Goal: Task Accomplishment & Management: Use online tool/utility

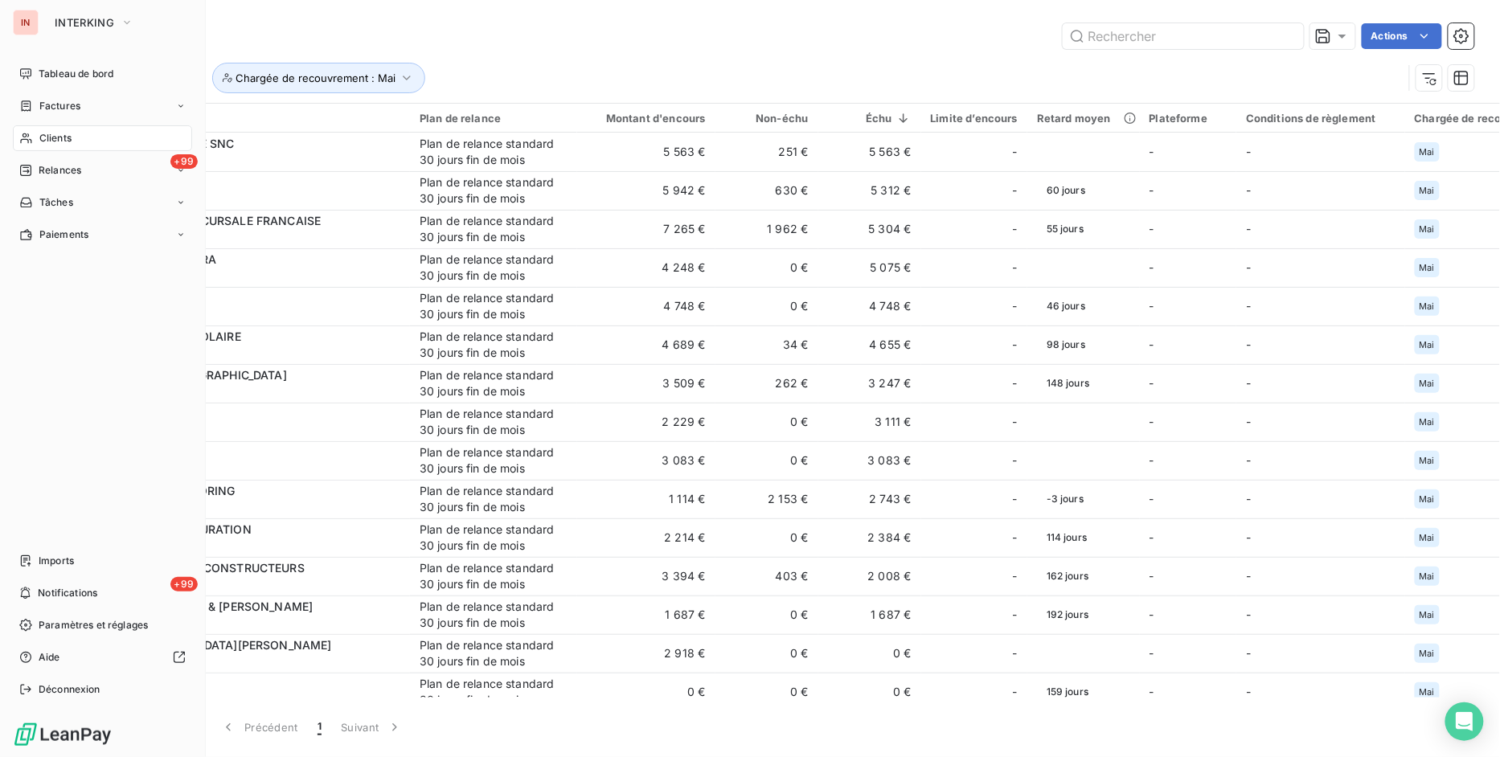
click at [62, 137] on span "Clients" at bounding box center [55, 138] width 32 height 14
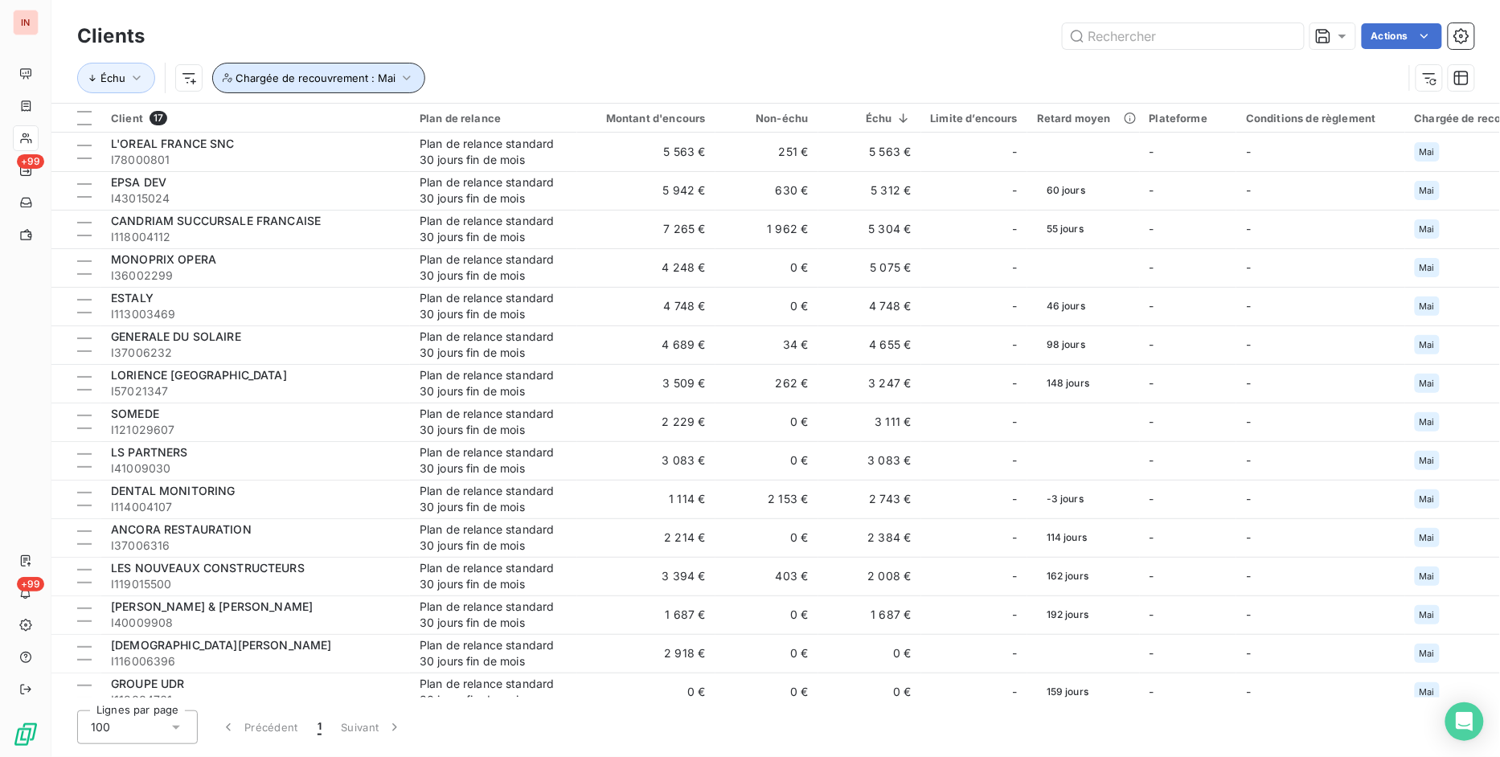
click at [399, 81] on icon "button" at bounding box center [407, 78] width 16 height 16
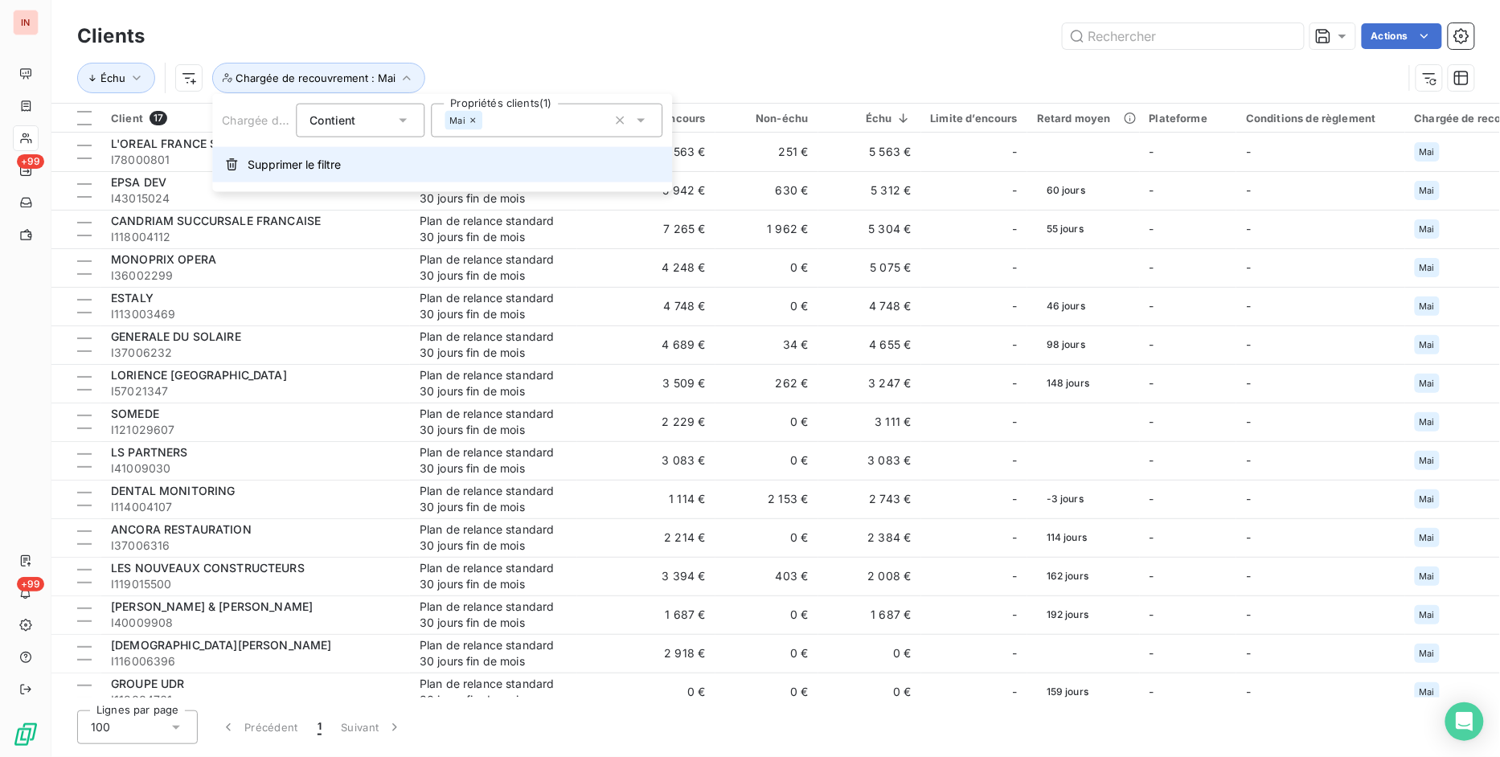
click at [303, 165] on span "Supprimer le filtre" at bounding box center [294, 165] width 93 height 16
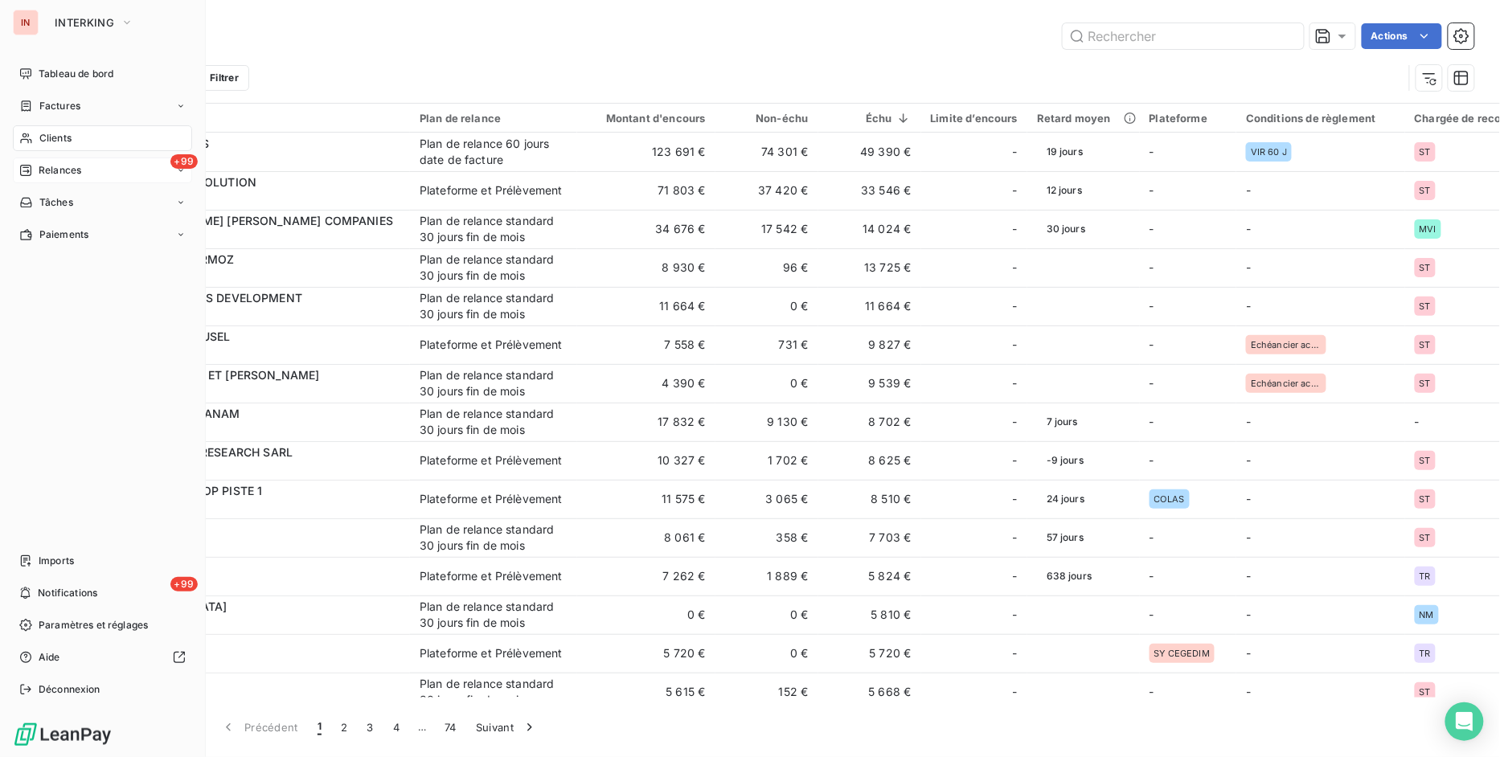
click at [74, 170] on span "Relances" at bounding box center [60, 170] width 43 height 14
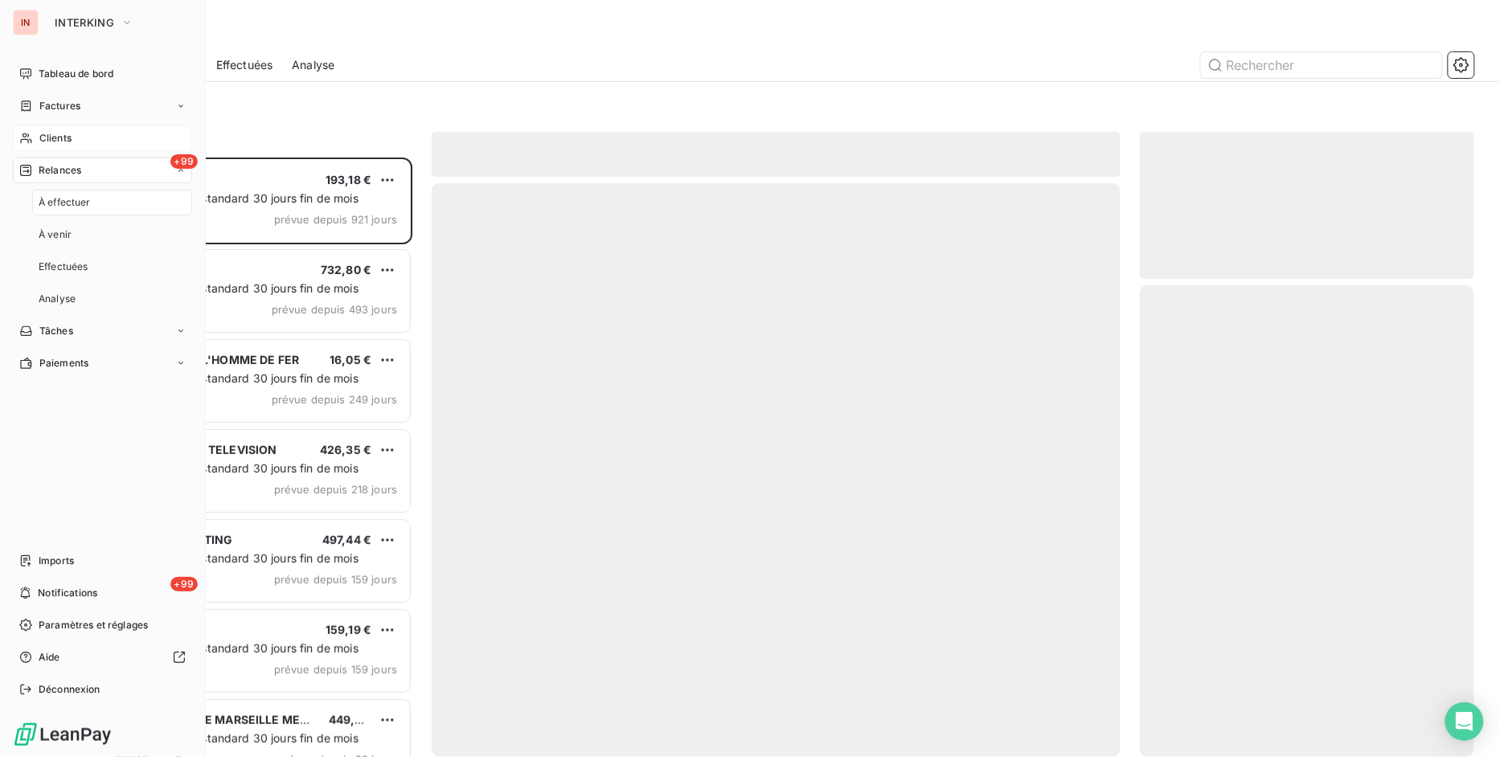
scroll to position [585, 322]
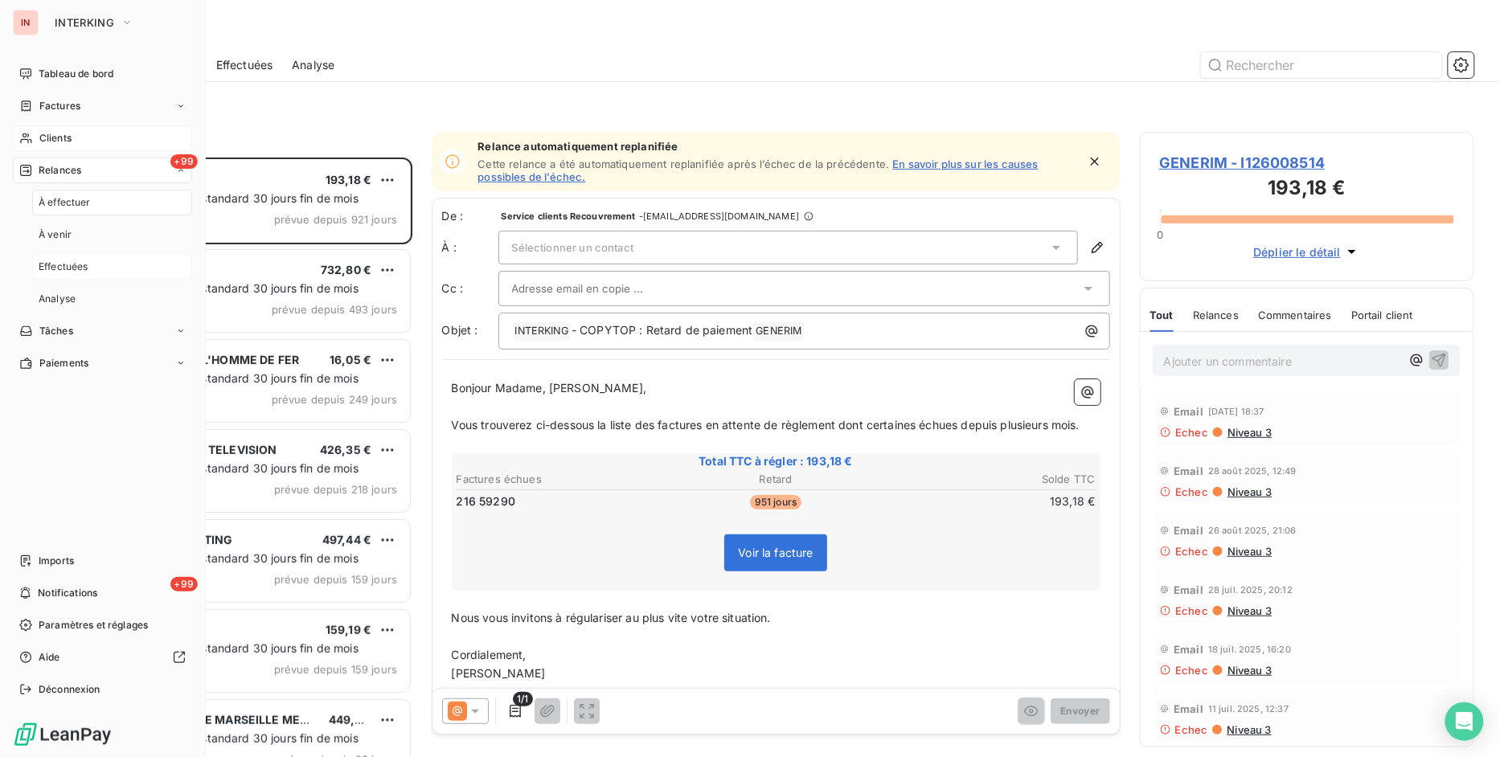
click at [66, 267] on span "Effectuées" at bounding box center [64, 267] width 50 height 14
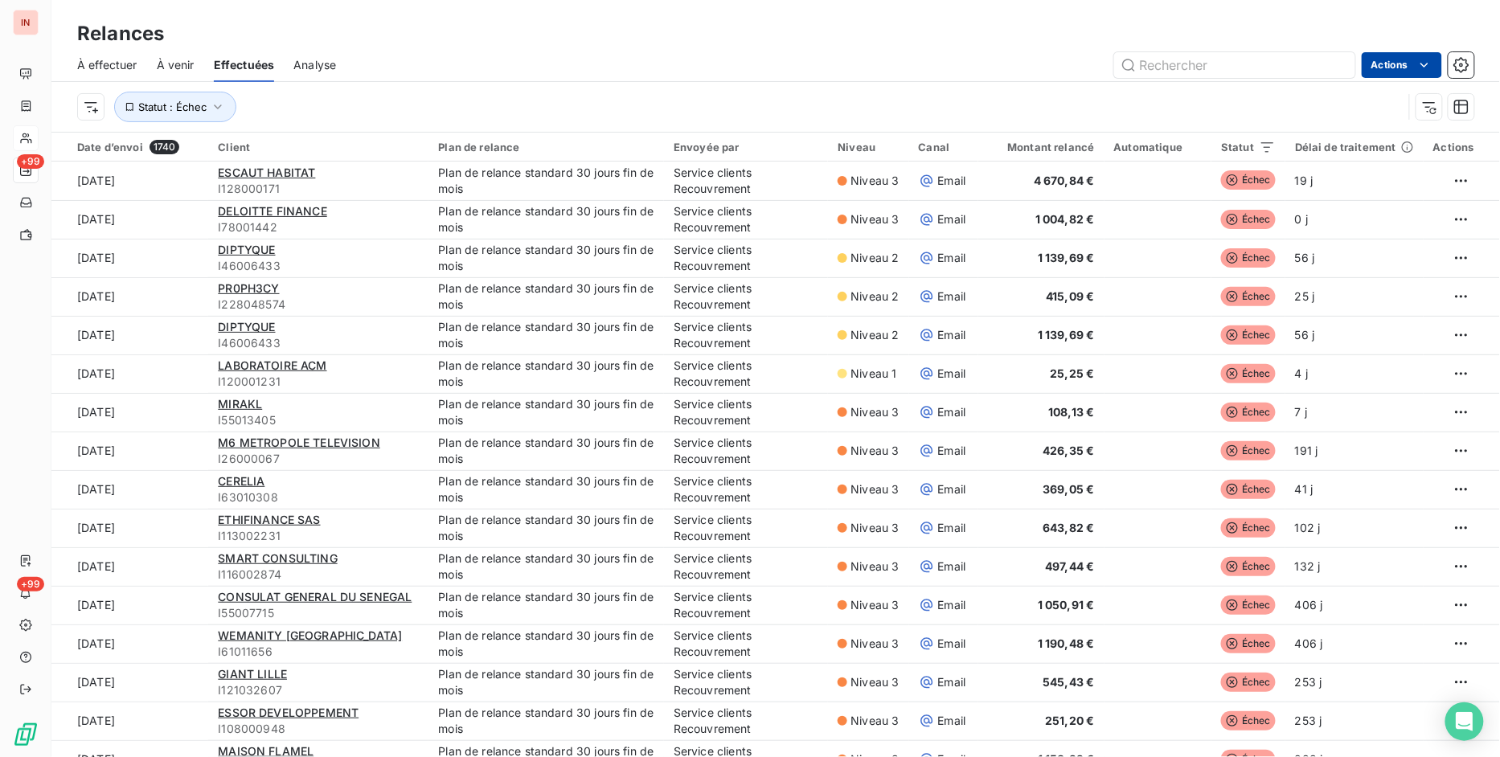
click at [1395, 68] on html "IN +99 +99 Relances À effectuer À venir Effectuées Analyse Actions Statut : Éch…" at bounding box center [750, 378] width 1500 height 757
click at [1327, 98] on div "Exporter les relances (1740 relances)" at bounding box center [1316, 100] width 236 height 26
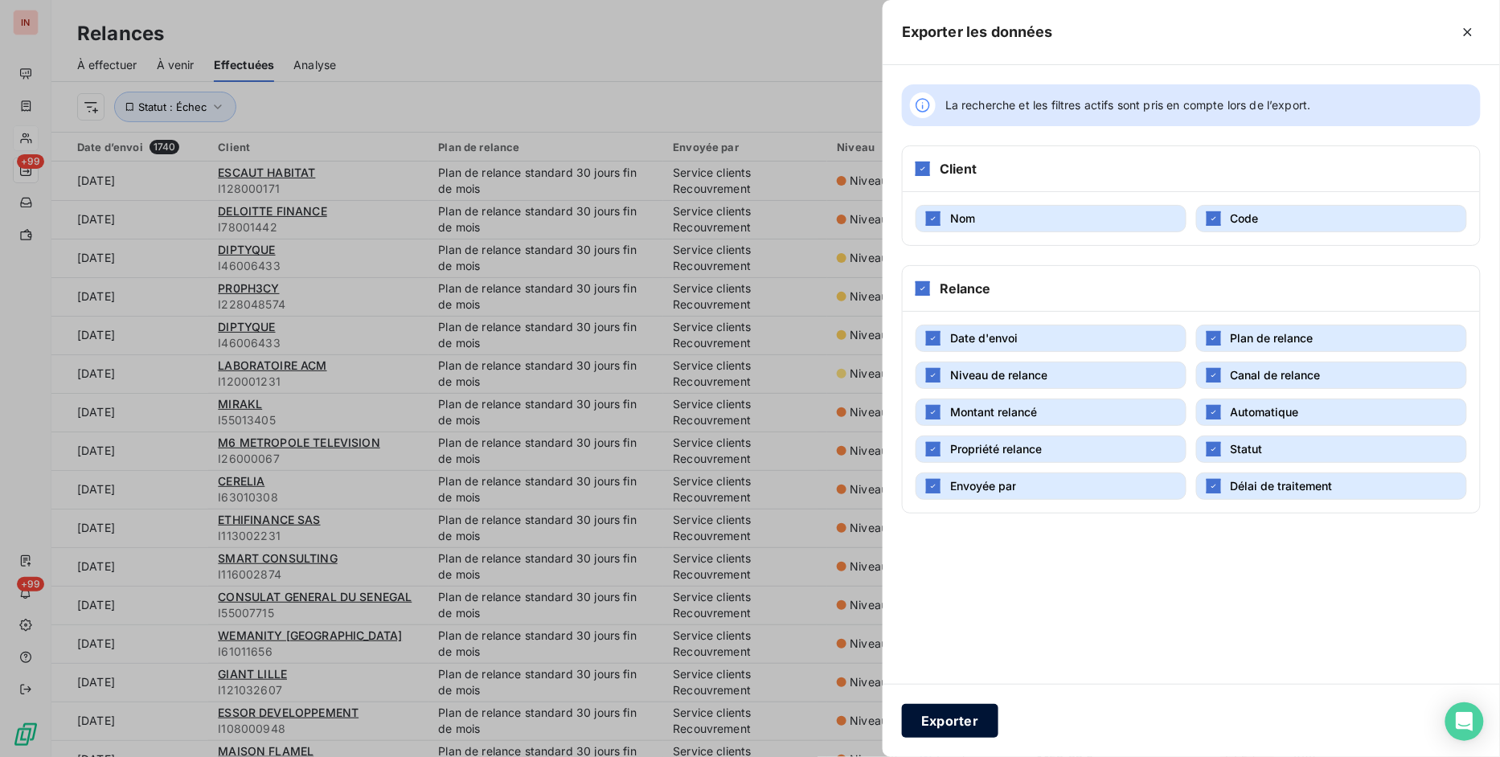
click at [979, 722] on button "Exporter" at bounding box center [950, 721] width 96 height 34
